Goal: Information Seeking & Learning: Learn about a topic

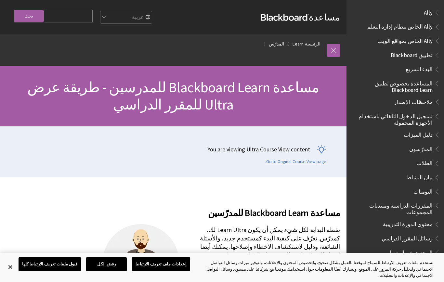
click at [282, 46] on link "المدرّس" at bounding box center [276, 44] width 15 height 8
click at [284, 46] on link "المدرّس" at bounding box center [276, 44] width 15 height 8
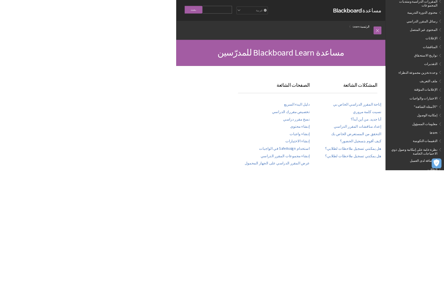
click at [152, 23] on select "English عربية Català Cymraeg Deutsch Español Suomi Français עברית Italiano 日本語 …" at bounding box center [126, 17] width 52 height 13
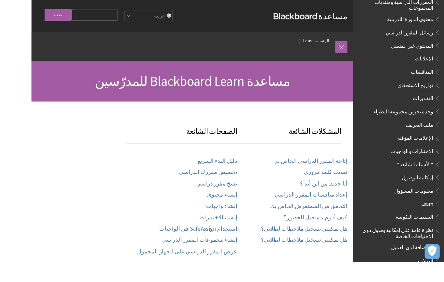
click at [433, 17] on span "محتوى الدورة التدريبية" at bounding box center [408, 20] width 50 height 9
click at [440, 18] on span "محتوى الدورة التدريبية" at bounding box center [397, 21] width 87 height 11
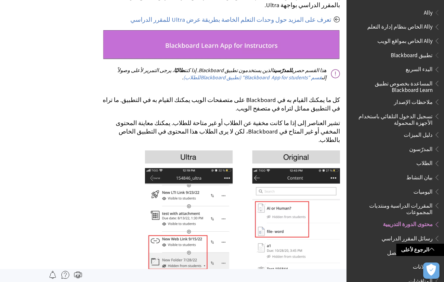
click at [427, 161] on span "الطلاب" at bounding box center [425, 162] width 16 height 9
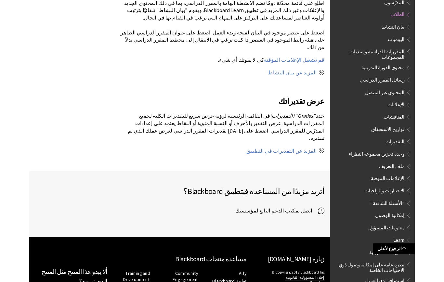
scroll to position [685, 0]
